Goal: Task Accomplishment & Management: Manage account settings

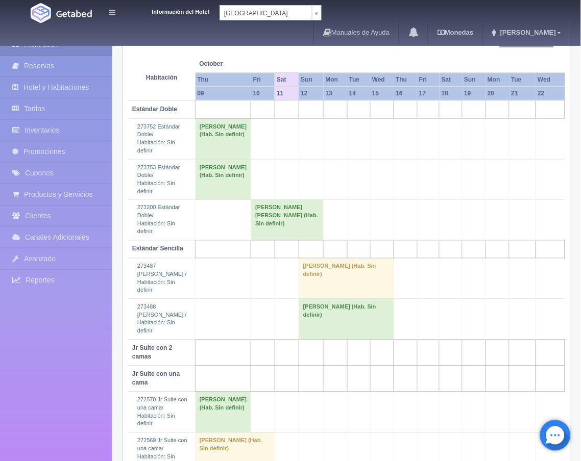
scroll to position [146, 0]
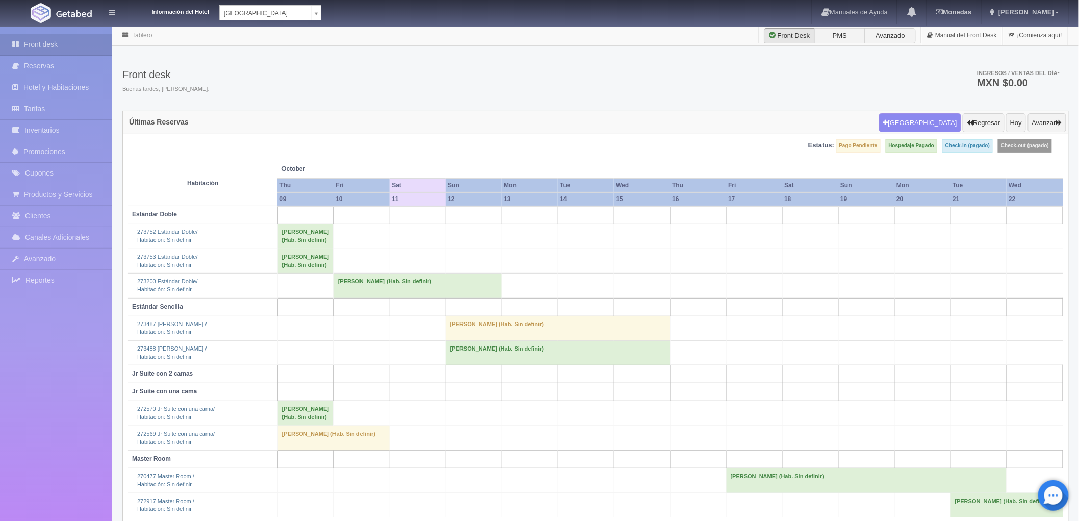
click at [316, 26] on body "Información del Hotel [GEOGRAPHIC_DATA] Campeche [GEOGRAPHIC_DATA] Campeche [GE…" at bounding box center [539, 289] width 1079 height 527
select select "375"
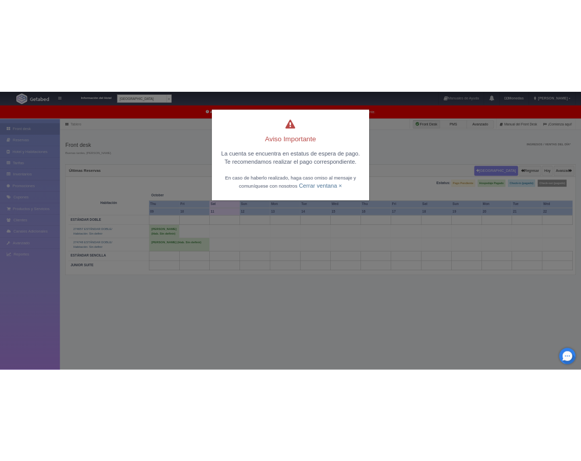
scroll to position [26, 0]
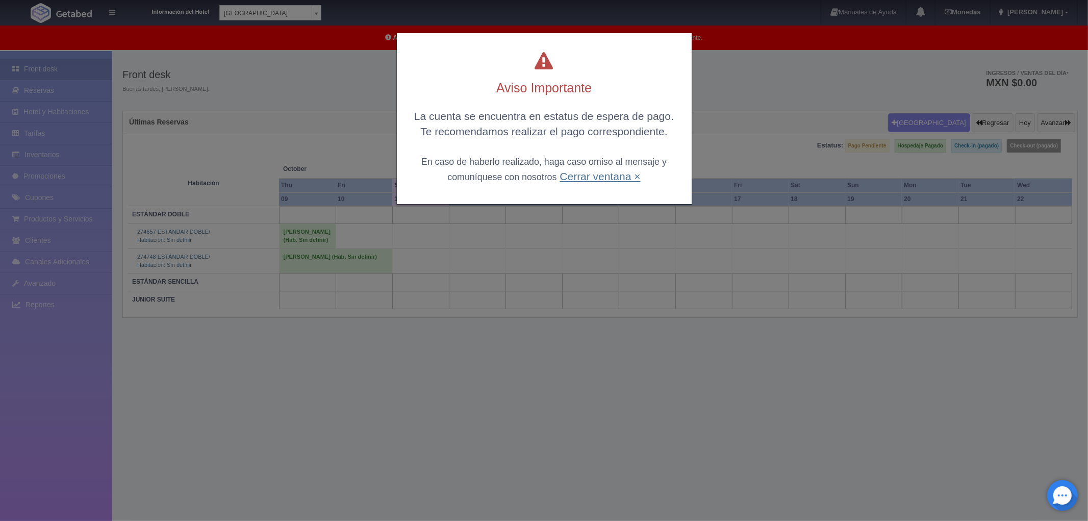
click at [593, 178] on link "Cerrar ventana ×" at bounding box center [600, 176] width 81 height 12
